Goal: Find specific page/section: Find specific page/section

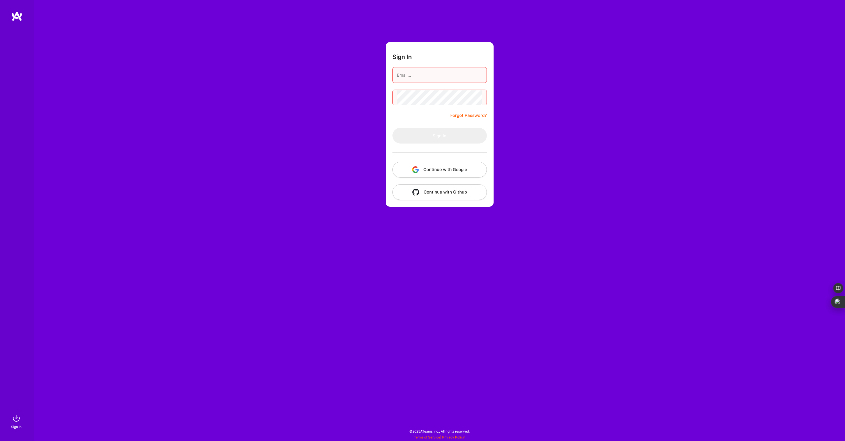
click at [422, 72] on input "email" at bounding box center [439, 75] width 85 height 14
click at [433, 169] on button "Continue with Google" at bounding box center [439, 170] width 94 height 16
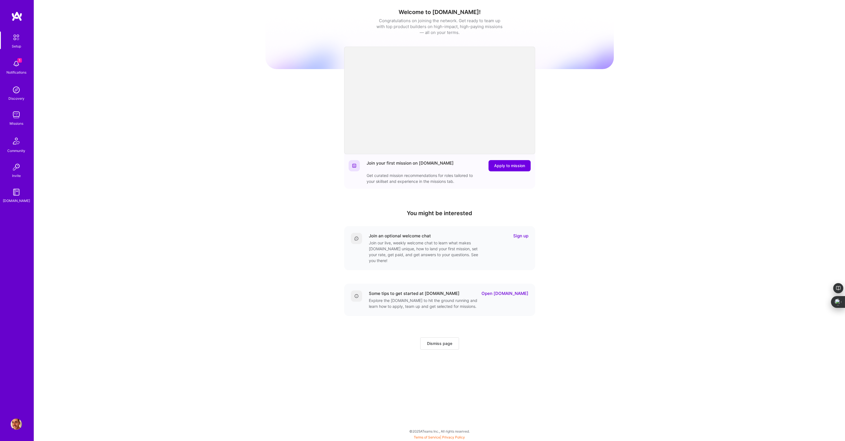
click at [14, 65] on img at bounding box center [16, 63] width 11 height 11
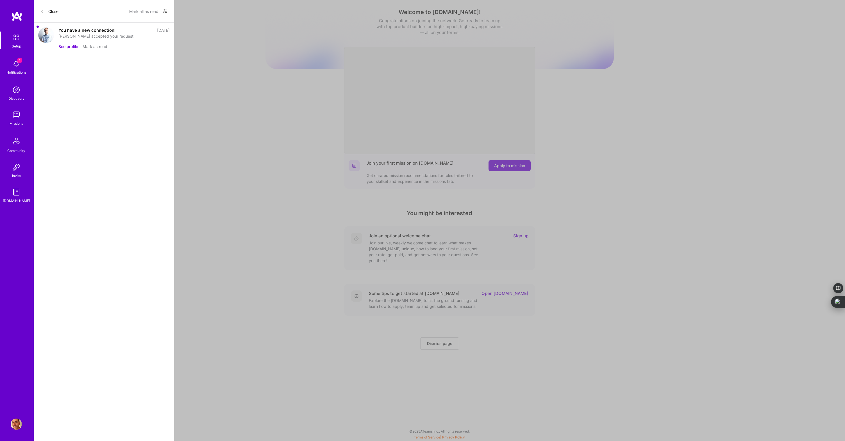
click at [38, 10] on div "Close Mark all as read Show all notifications Show unread notifications only" at bounding box center [104, 11] width 140 height 23
click at [46, 11] on button "Close" at bounding box center [49, 11] width 18 height 9
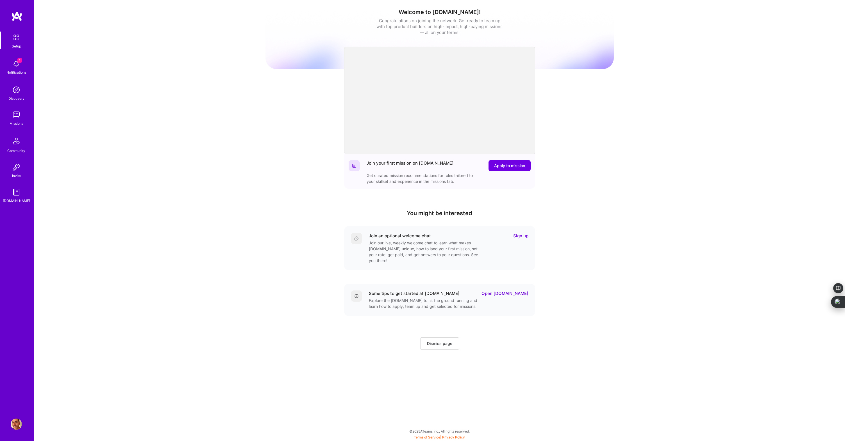
click at [17, 15] on img at bounding box center [16, 16] width 11 height 10
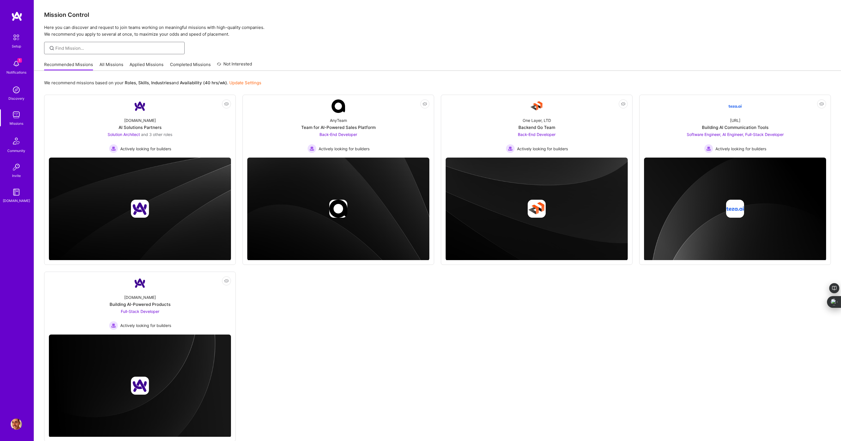
click at [100, 47] on input at bounding box center [117, 48] width 125 height 6
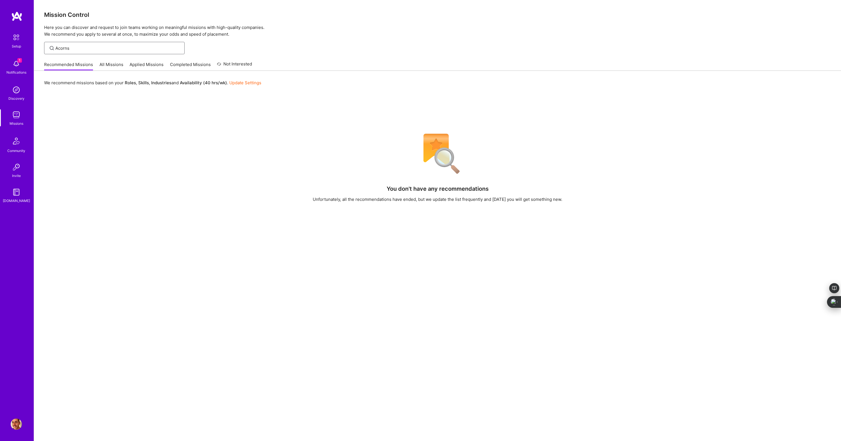
type input "Acorns"
click at [14, 95] on img at bounding box center [16, 89] width 11 height 11
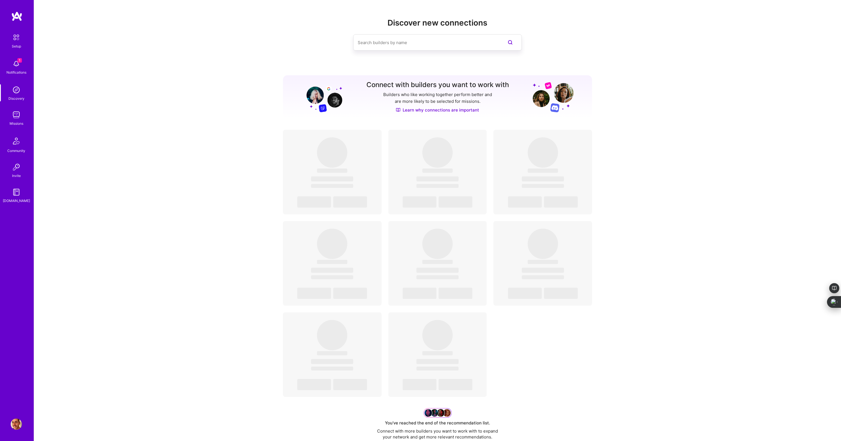
click at [382, 44] on input at bounding box center [426, 42] width 137 height 14
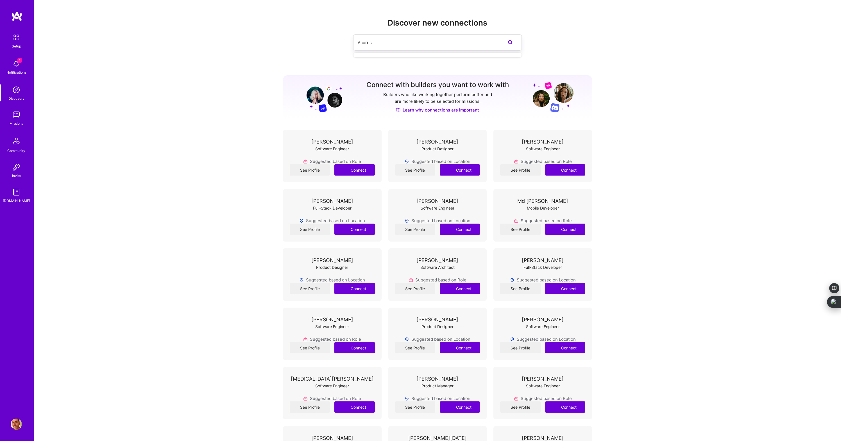
type input "Acorns"
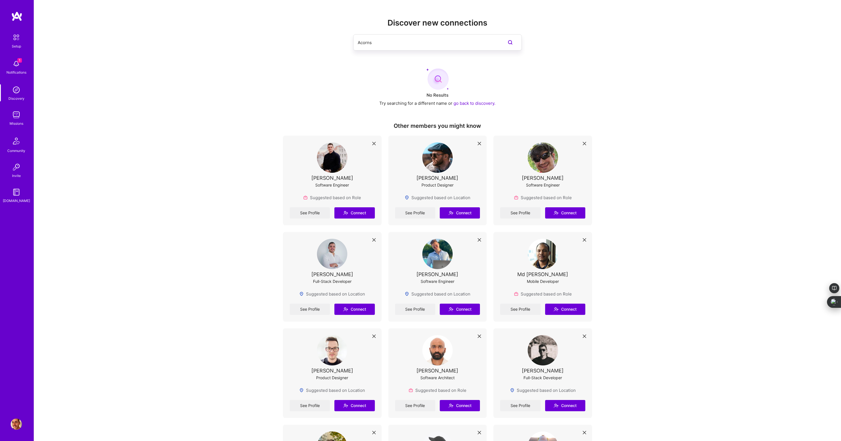
click at [13, 67] on img at bounding box center [16, 63] width 11 height 11
click at [13, 90] on img at bounding box center [16, 89] width 11 height 11
click at [19, 13] on img at bounding box center [16, 16] width 11 height 10
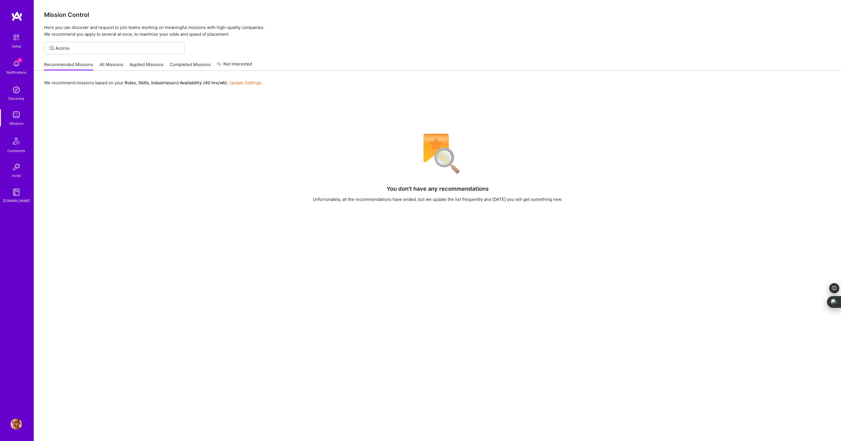
click at [111, 64] on link "All Missions" at bounding box center [111, 66] width 24 height 9
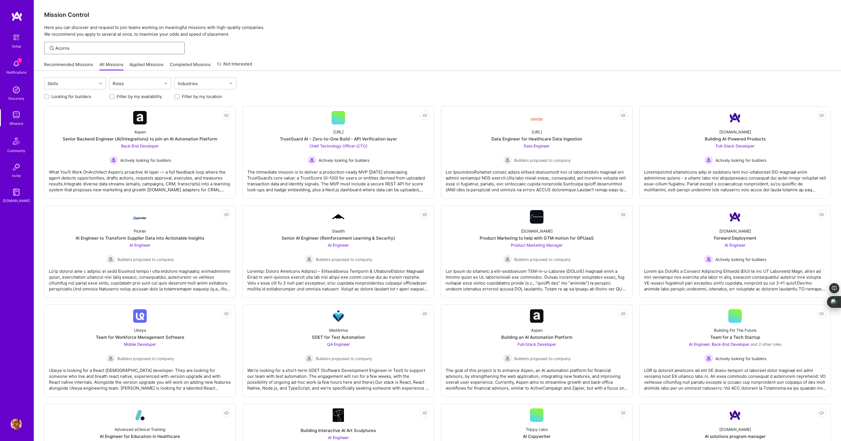
click at [106, 48] on input "Acorns" at bounding box center [117, 48] width 125 height 6
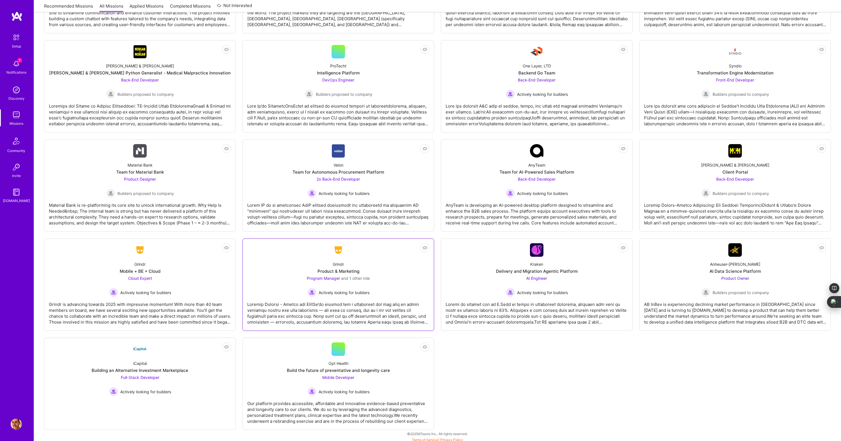
scroll to position [967, 0]
